Goal: Task Accomplishment & Management: Use online tool/utility

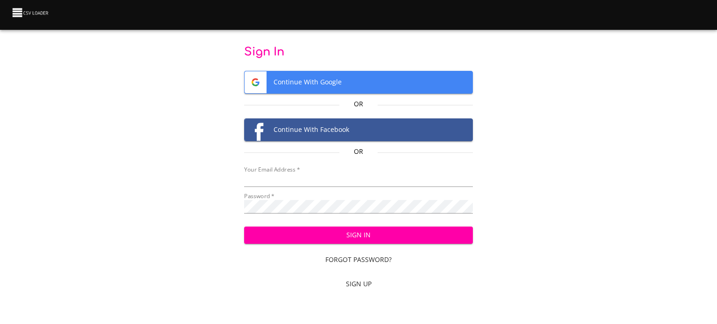
type input "[EMAIL_ADDRESS][DOMAIN_NAME]"
click at [396, 238] on span "Sign In" at bounding box center [359, 236] width 214 height 12
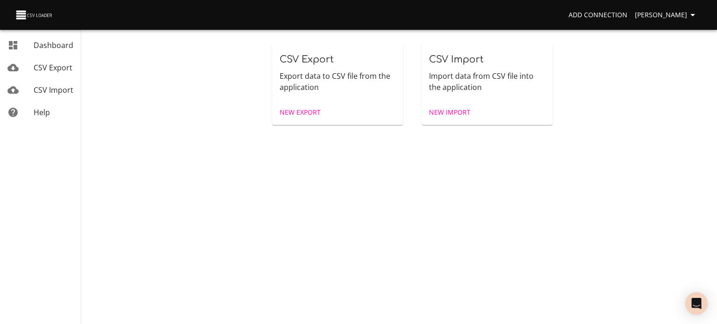
click at [443, 114] on span "New Import" at bounding box center [450, 113] width 42 height 12
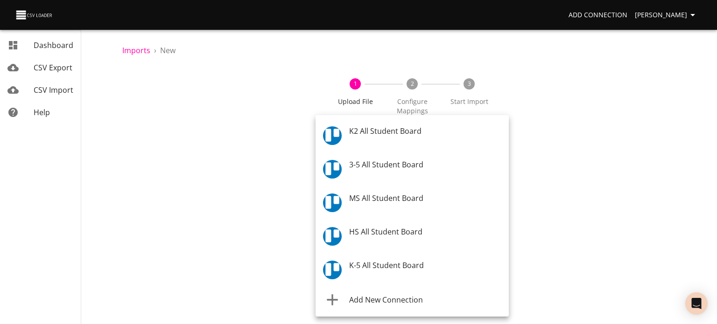
click at [423, 143] on body "Add Connection Celeste Claggett Dashboard CSV Export CSV Import Help Imports › …" at bounding box center [358, 162] width 717 height 324
click at [399, 261] on span "K-5 All Student Board" at bounding box center [386, 266] width 75 height 10
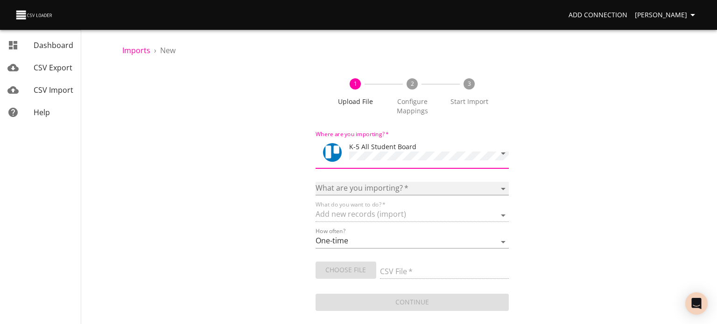
click at [408, 190] on select "Boards Cards Checkitems Checklists" at bounding box center [411, 189] width 193 height 14
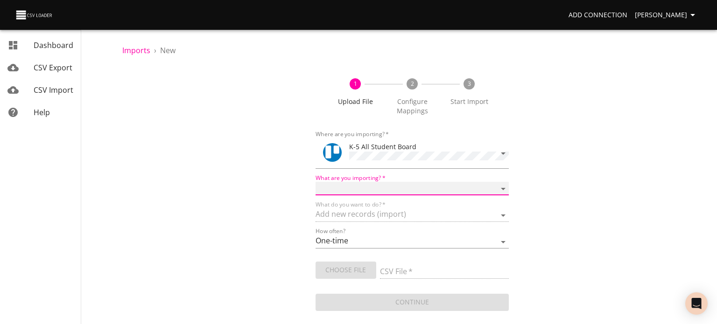
select select "cards"
click at [315, 182] on select "Boards Cards Checkitems Checklists" at bounding box center [411, 189] width 193 height 14
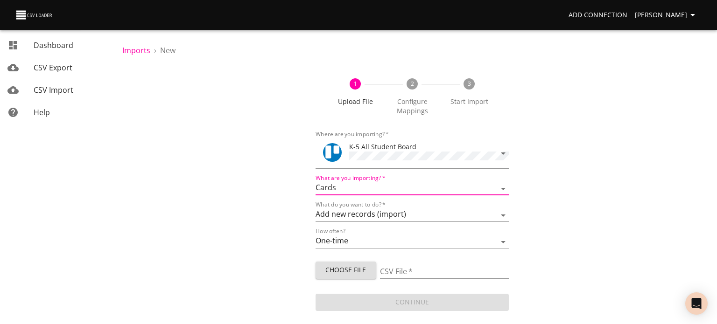
click at [366, 265] on span "Choose File" at bounding box center [346, 271] width 46 height 12
type input "ES 08142025.csv"
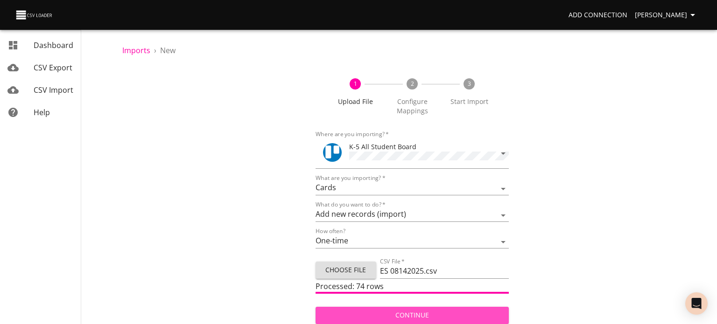
click at [389, 312] on span "Continue" at bounding box center [412, 316] width 178 height 12
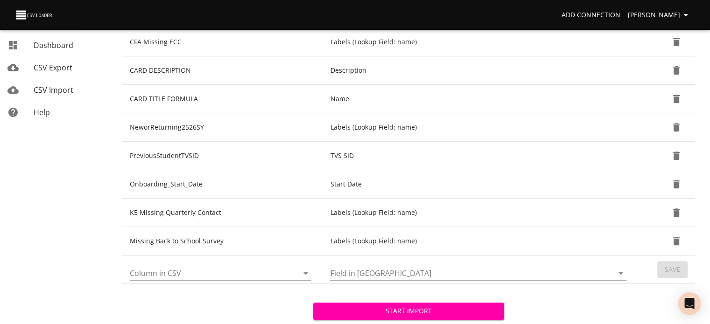
scroll to position [345, 0]
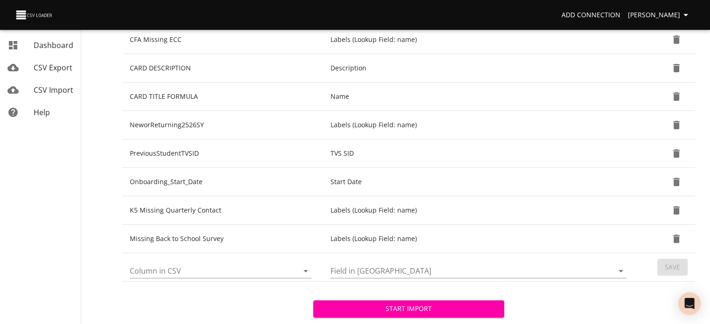
click at [306, 267] on icon "Open" at bounding box center [305, 271] width 11 height 11
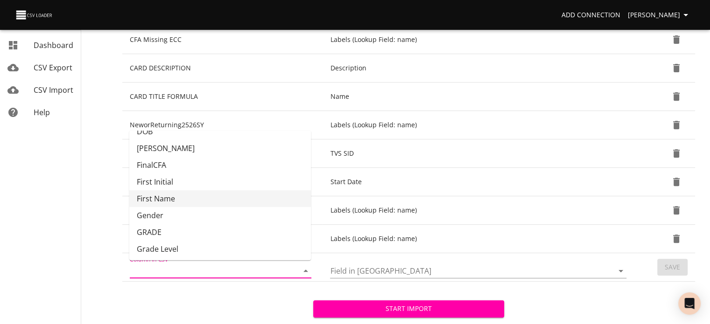
scroll to position [78, 0]
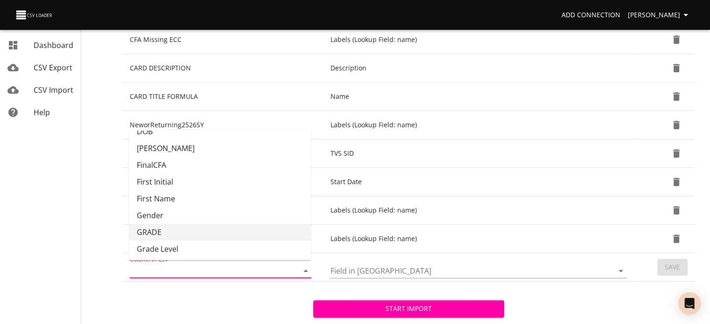
click at [273, 229] on li "GRADE" at bounding box center [220, 232] width 182 height 17
type input "GRADE"
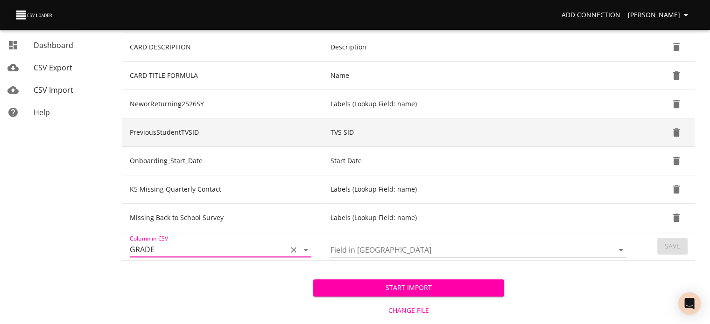
scroll to position [384, 0]
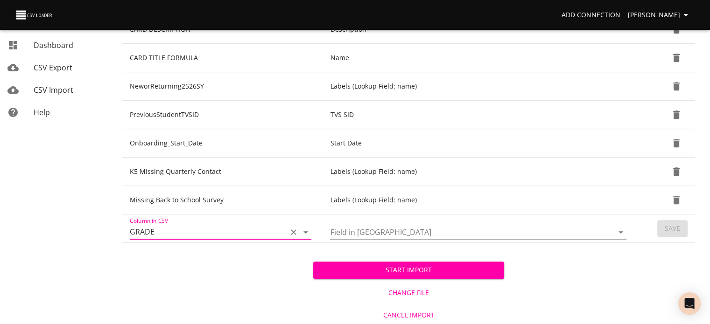
click at [623, 229] on icon "Open" at bounding box center [620, 232] width 11 height 11
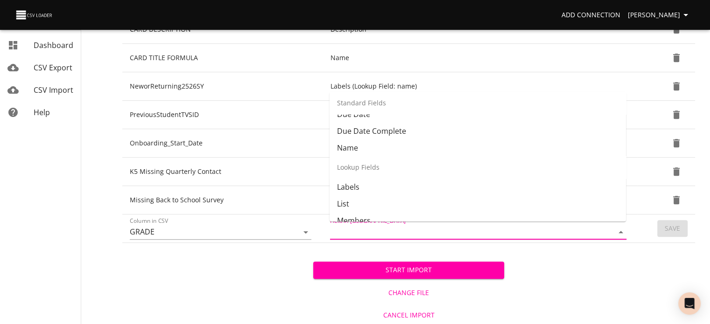
scroll to position [80, 0]
click at [491, 196] on li "List" at bounding box center [477, 203] width 296 height 17
type input "List"
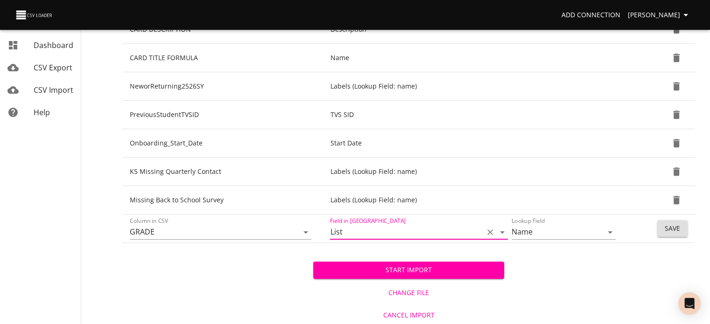
click at [676, 224] on span "Save" at bounding box center [672, 229] width 15 height 12
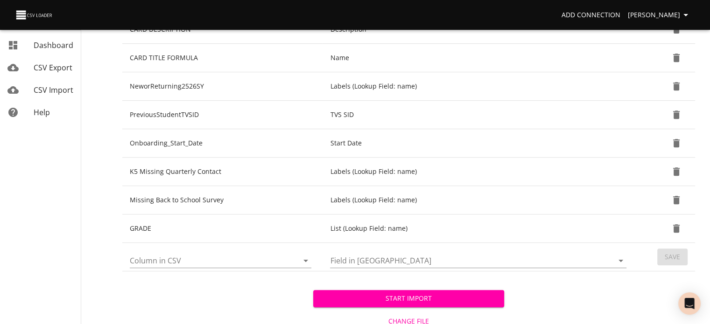
click at [307, 260] on icon "Open" at bounding box center [305, 260] width 11 height 11
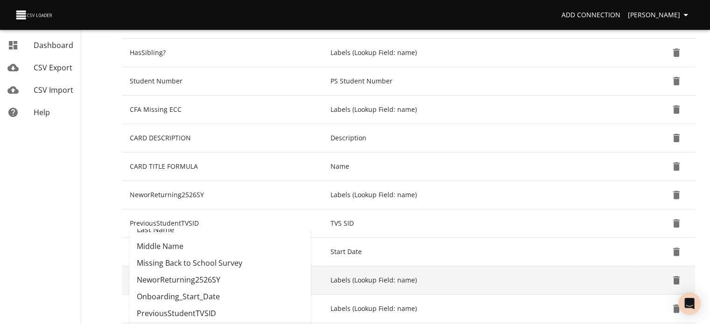
scroll to position [412, 0]
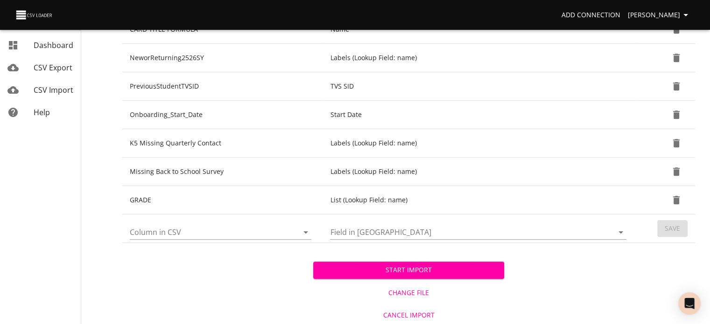
click at [275, 294] on div "Start Import Change File Cancel Import" at bounding box center [408, 284] width 573 height 83
click at [389, 267] on span "Start Import" at bounding box center [409, 271] width 176 height 12
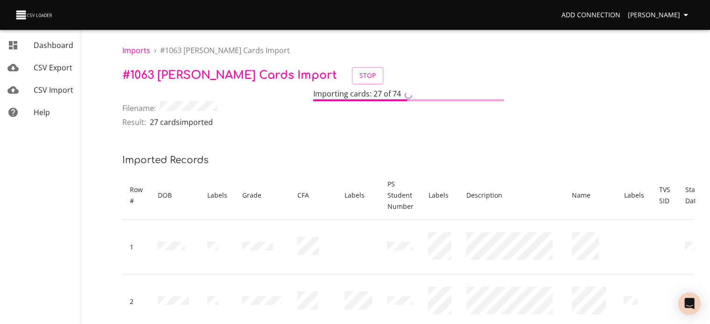
click at [42, 86] on span "CSV Import" at bounding box center [54, 90] width 40 height 10
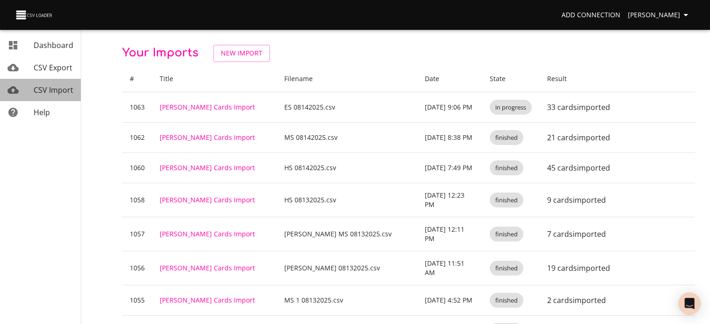
click at [44, 89] on span "CSV Import" at bounding box center [54, 90] width 40 height 10
click at [250, 46] on link "New Import" at bounding box center [241, 53] width 56 height 17
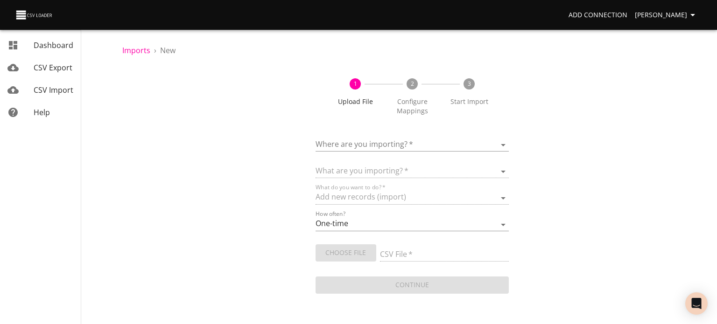
click at [334, 148] on body "Add Connection Celeste Claggett Dashboard CSV Export CSV Import Help Imports › …" at bounding box center [358, 162] width 717 height 324
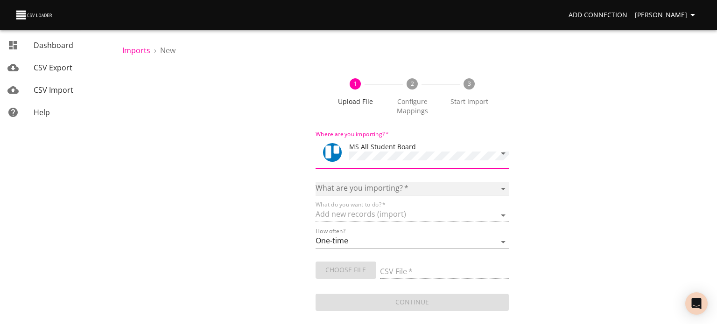
click at [377, 185] on select "Boards Cards Checkitems Checklists" at bounding box center [411, 189] width 193 height 14
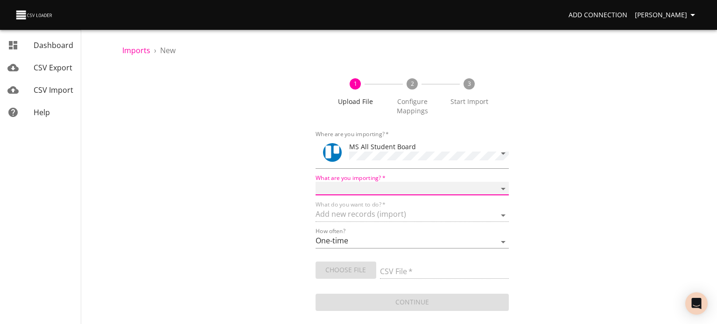
select select "cards"
click at [315, 182] on select "Boards Cards Checkitems Checklists" at bounding box center [411, 189] width 193 height 14
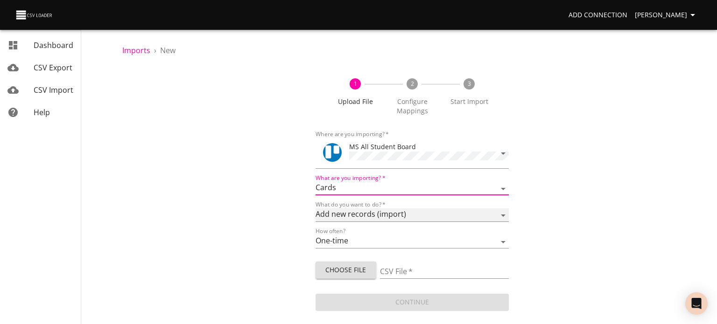
click at [362, 218] on select "Add new records (import) Update existing records (update) Add new and update ex…" at bounding box center [411, 216] width 193 height 14
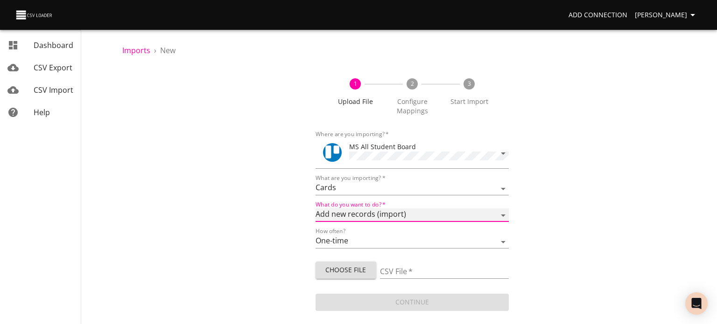
select select "update"
click at [315, 209] on select "Add new records (import) Update existing records (update) Add new and update ex…" at bounding box center [411, 216] width 193 height 14
click at [343, 269] on span "Choose File" at bounding box center [346, 271] width 46 height 12
type input "MS Team 08162025.csv"
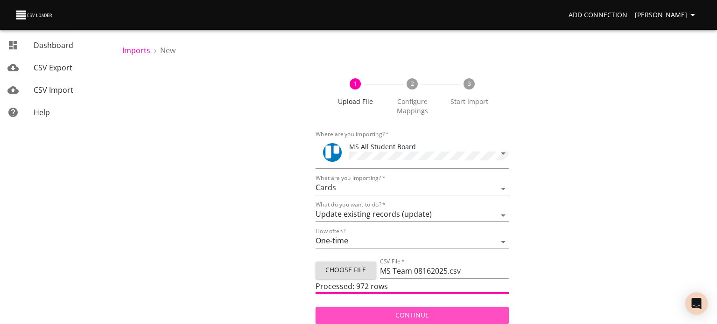
click at [382, 315] on span "Continue" at bounding box center [412, 316] width 178 height 12
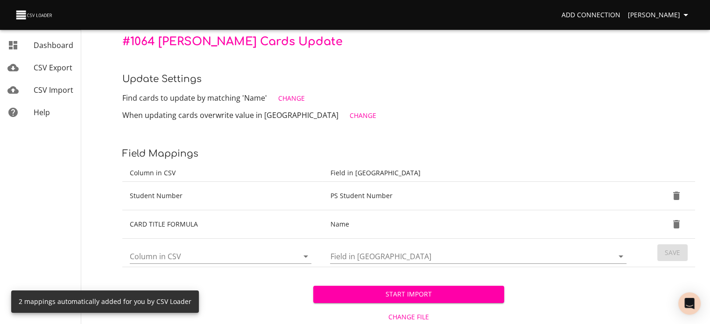
scroll to position [93, 0]
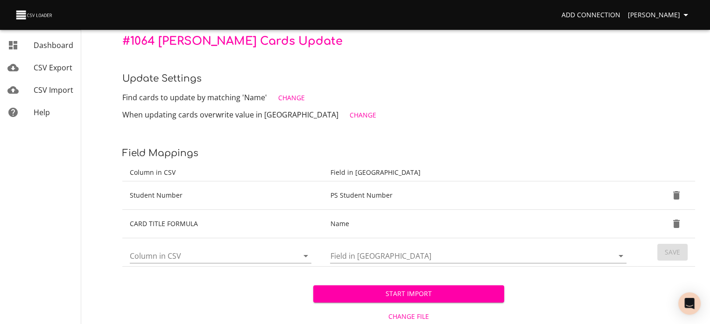
click at [306, 257] on icon "Open" at bounding box center [305, 256] width 11 height 11
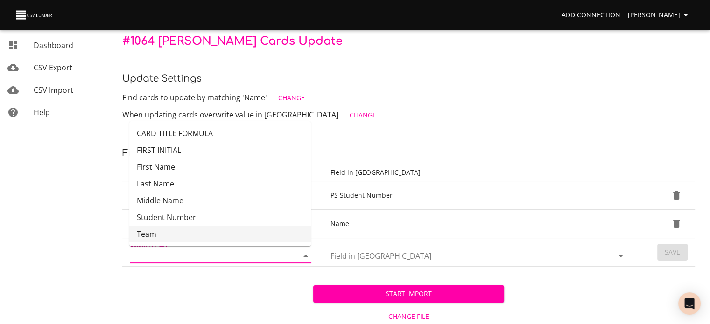
click at [273, 237] on li "Team" at bounding box center [220, 234] width 182 height 17
type input "Team"
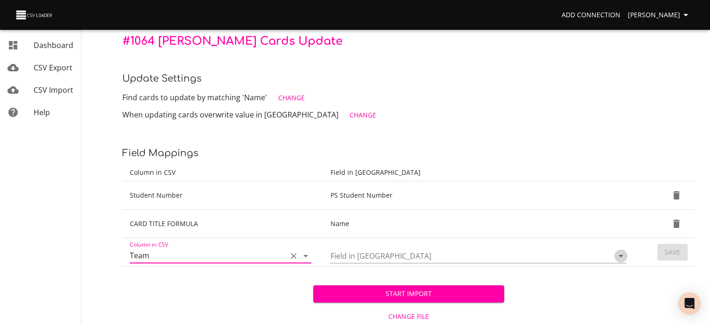
click at [620, 257] on icon "Open" at bounding box center [620, 256] width 11 height 11
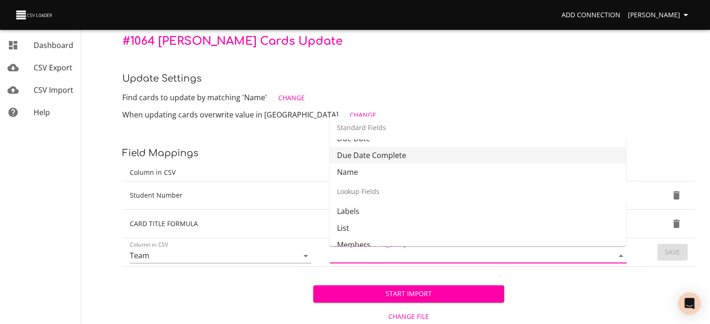
scroll to position [119, 0]
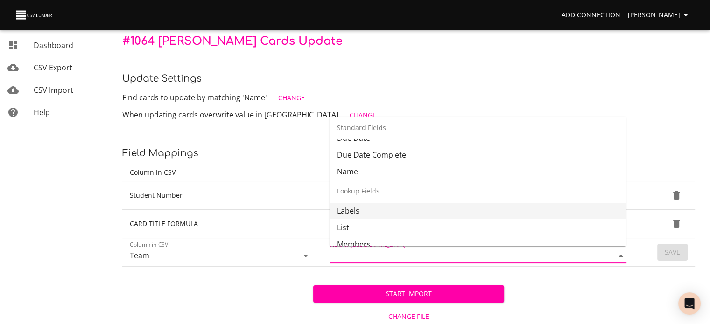
click at [521, 211] on li "Labels" at bounding box center [477, 211] width 296 height 17
type input "Labels"
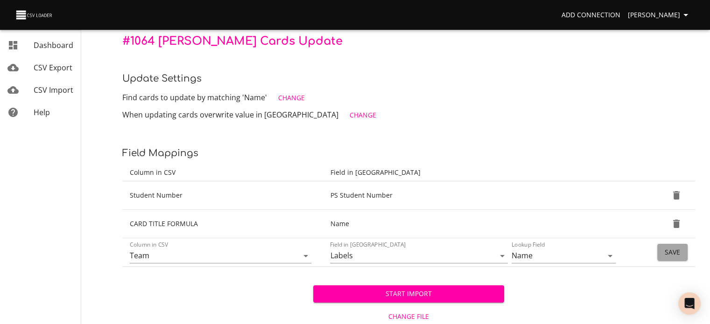
click at [668, 249] on span "Save" at bounding box center [672, 253] width 15 height 12
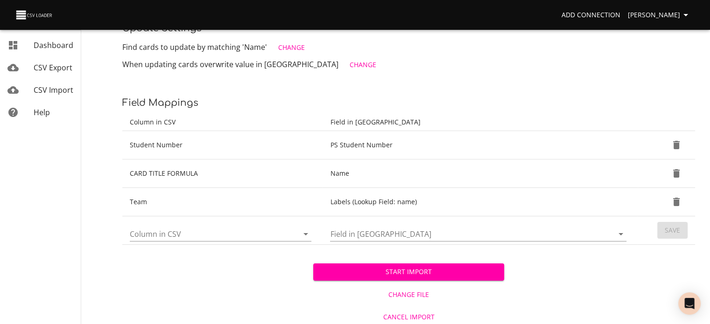
scroll to position [146, 0]
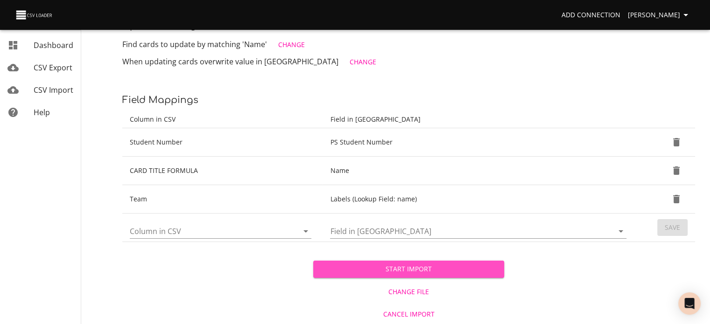
click at [472, 264] on span "Start Import" at bounding box center [409, 270] width 176 height 12
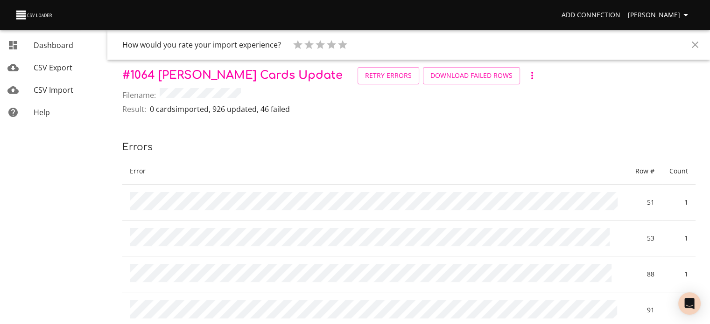
click at [430, 78] on span "Download Failed Rows" at bounding box center [471, 76] width 82 height 12
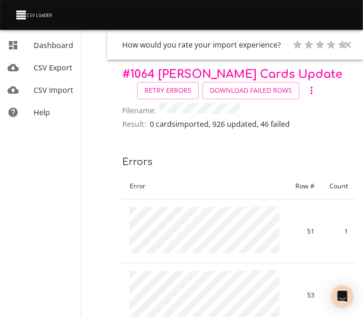
click at [173, 91] on span "Retry Errors" at bounding box center [168, 91] width 47 height 12
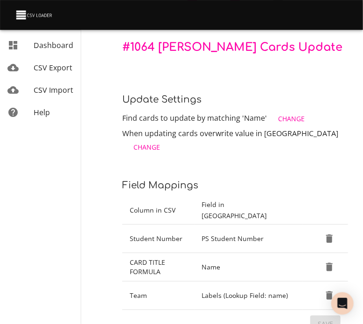
scroll to position [101, 0]
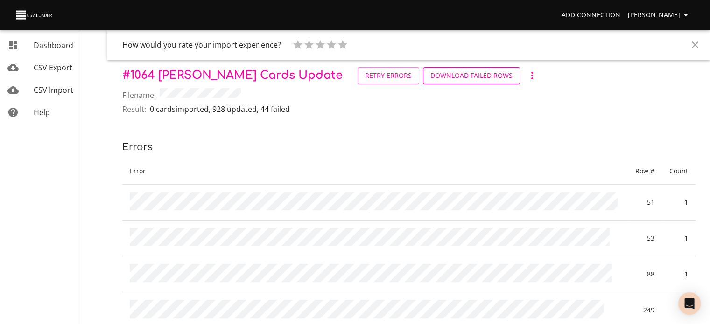
click at [430, 75] on span "Download Failed Rows" at bounding box center [471, 76] width 82 height 12
